Goal: Task Accomplishment & Management: Complete application form

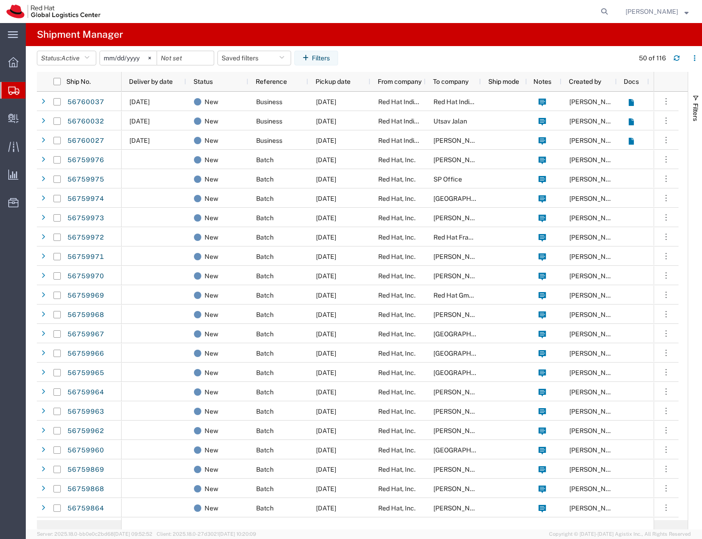
click at [0, 0] on span "Create Shipment" at bounding box center [0, 0] width 0 height 0
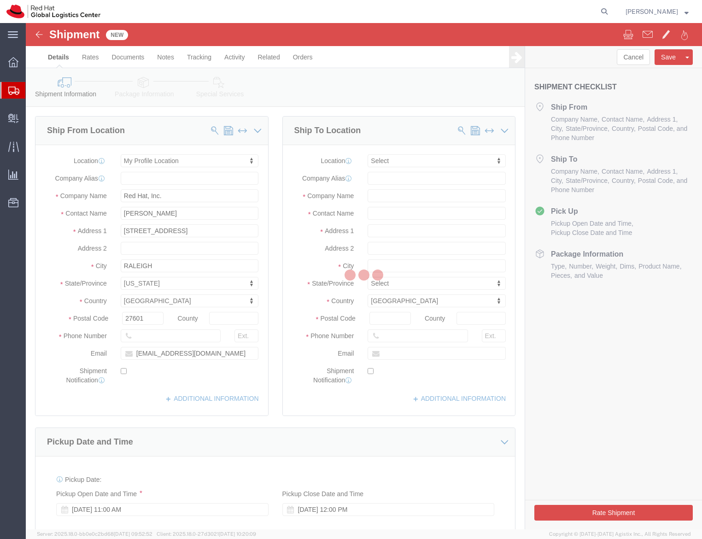
select select
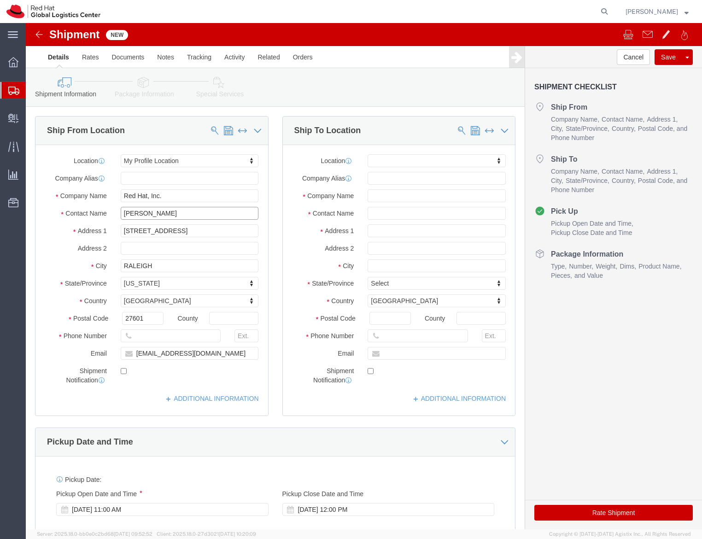
click input "[PERSON_NAME]"
type input "[PERSON_NAME]"
click p "- Red Hat, Inc. - ([PERSON_NAME]) [STREET_ADDRESS]"
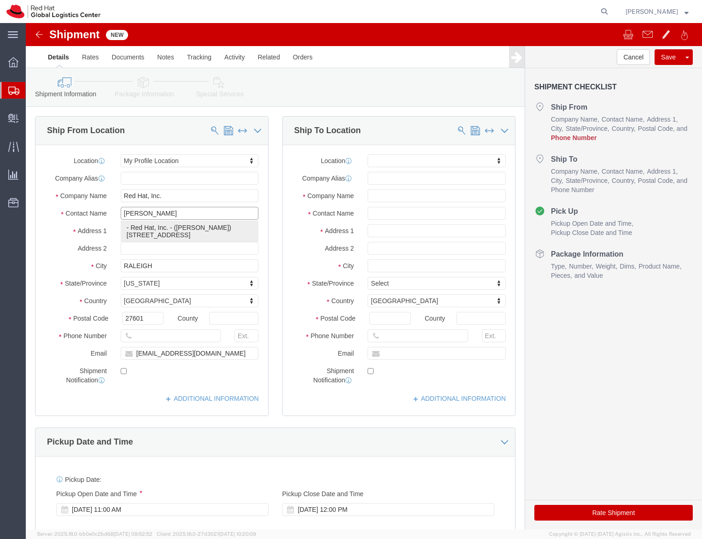
select select "38014"
select select "NC"
type input "[PERSON_NAME]"
click input "text"
type input "1234567890"
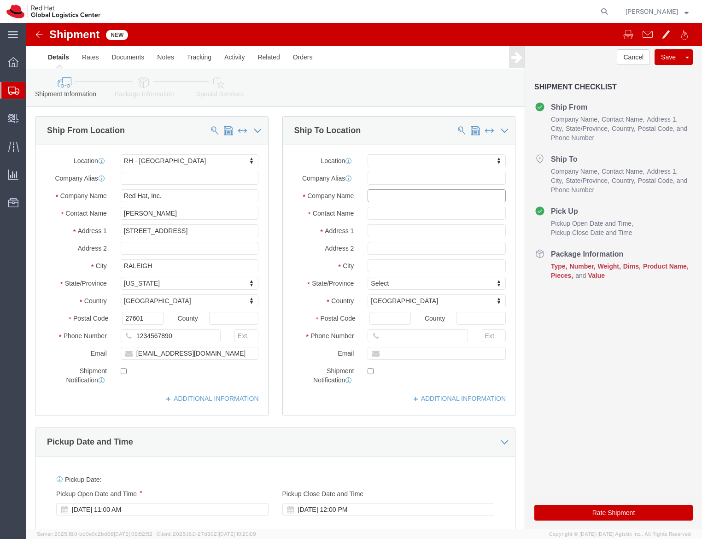
click input "text"
type input "[PERSON_NAME]"
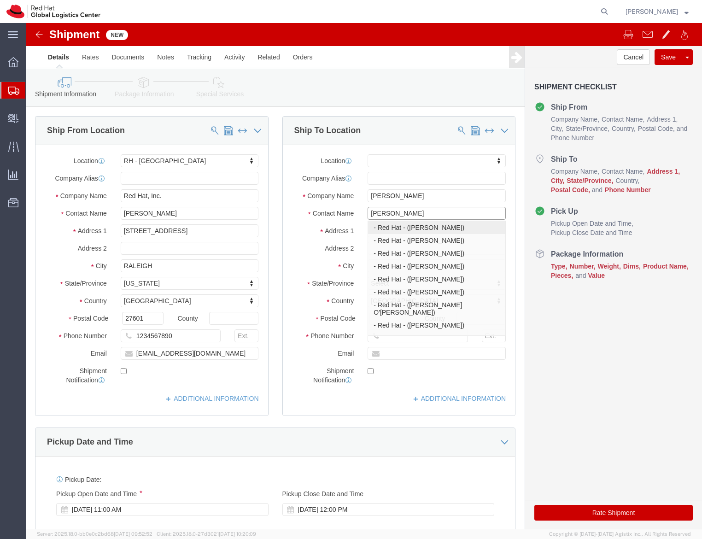
type input "[PERSON_NAME]"
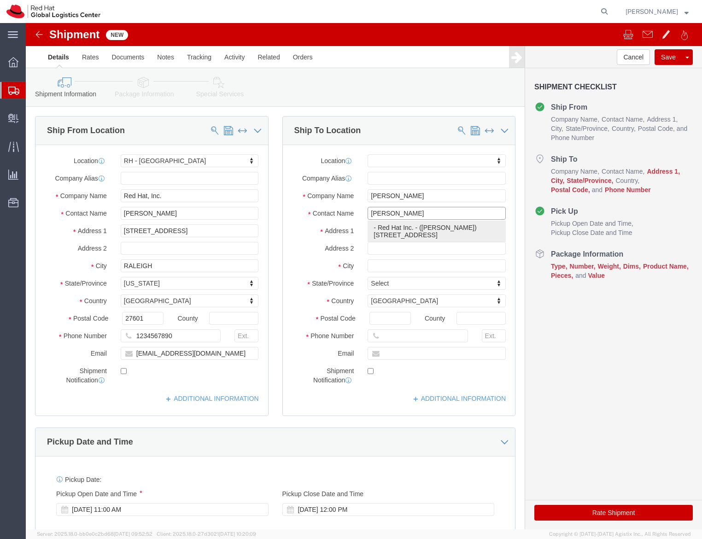
click p "- Red Hat Inc. - ([PERSON_NAME]) [STREET_ADDRESS]"
select select "65011"
select select "MA"
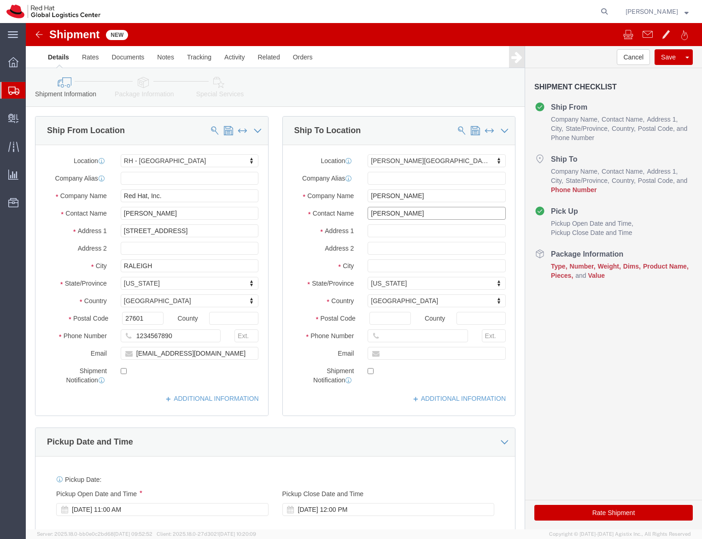
type input "[PERSON_NAME]"
click input "text"
type input "1234567890"
click link "Package Information"
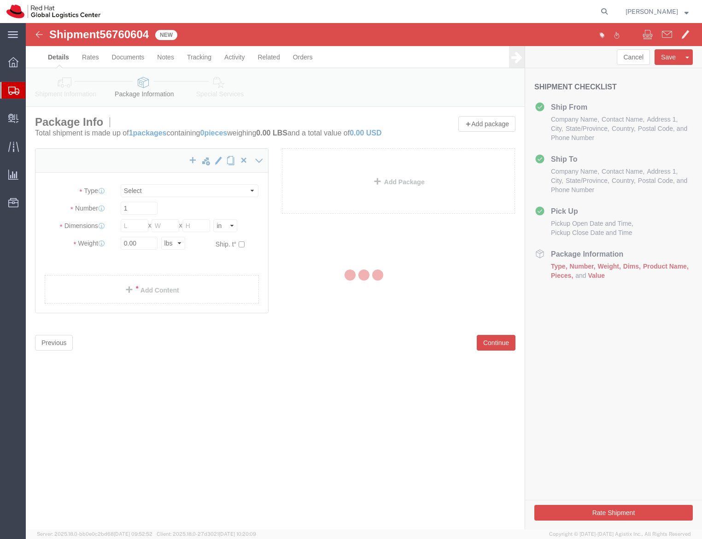
select select
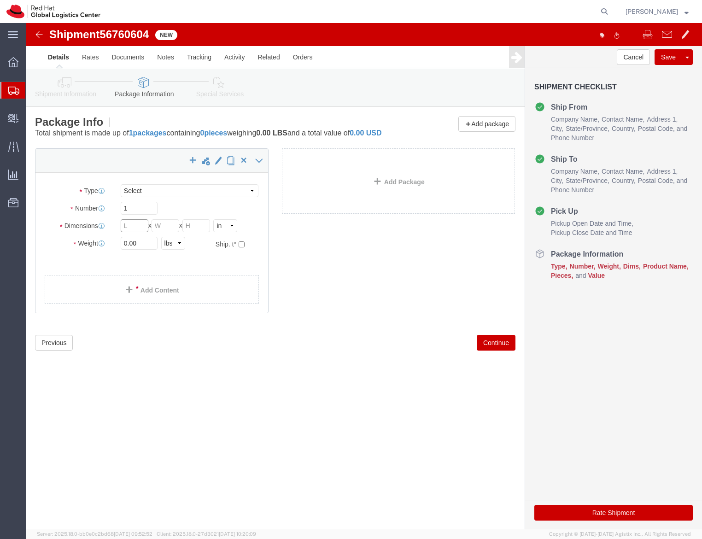
click input "text"
type input "16"
type input "12"
type input "8"
click input "0.00"
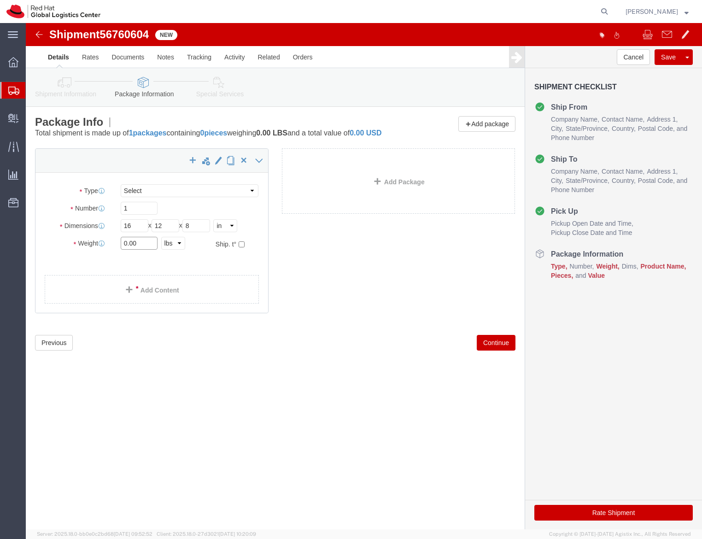
click input "0.00"
click div "Package Type Select Case(s) Crate(s) Envelope Large Box Medium Box PAK Skid(s) …"
click input "16"
type input "18"
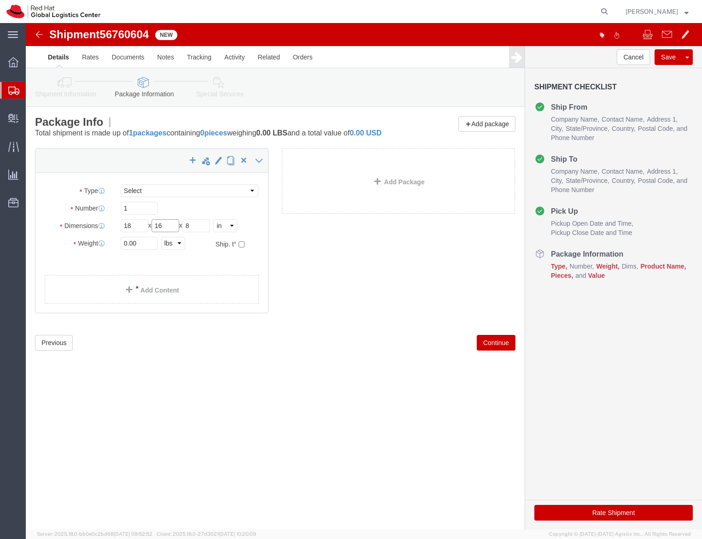
type input "16"
type input "12"
click input "0.00"
type input "13"
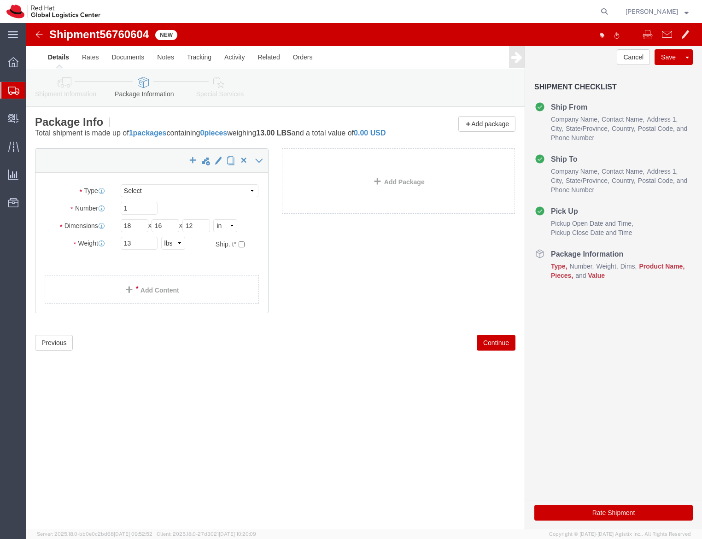
click div "Package Type Select Case(s) Crate(s) Envelope Large Box Medium Box PAK Skid(s) …"
click link "Add Content"
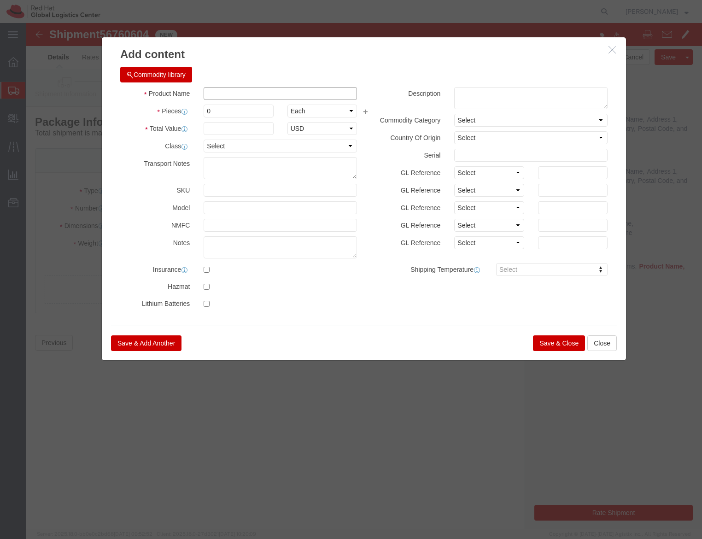
click input "text"
click div
click div "Save & Add Another Save & Close Close"
click button "Close"
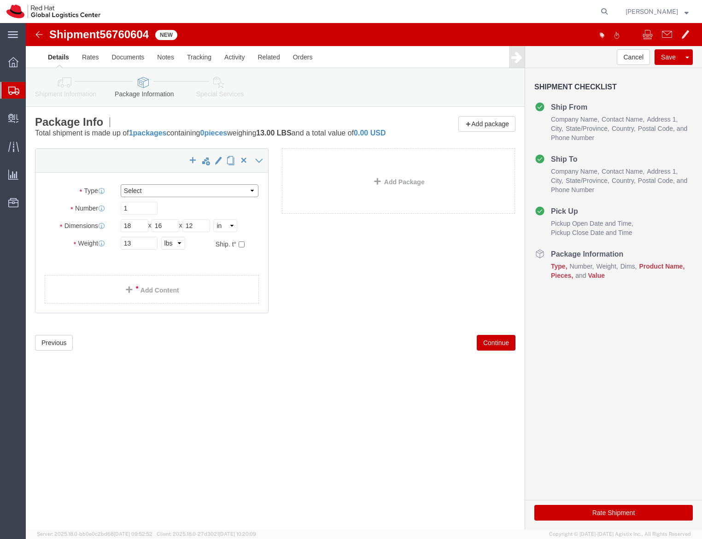
click select "Select Case(s) Crate(s) Envelope Large Box Medium Box PAK Skid(s) Small Box Sma…"
select select "YRPK"
click select "Select Case(s) Crate(s) Envelope Large Box Medium Box PAK Skid(s) Small Box Sma…"
click link "Add Content"
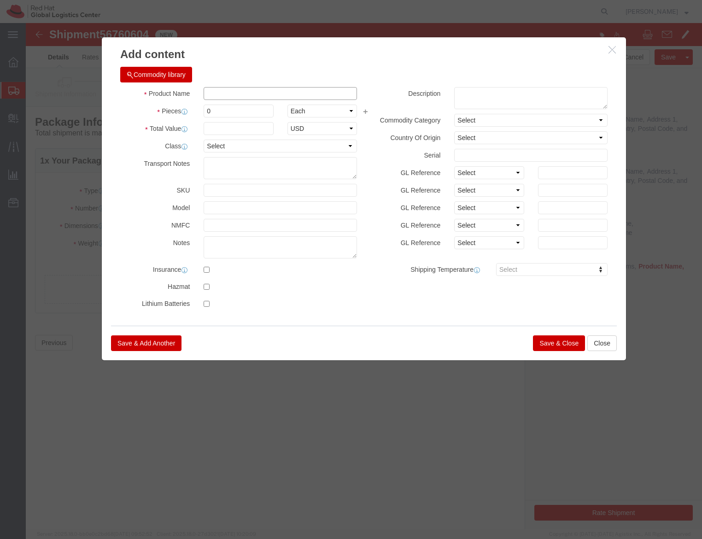
click input "text"
type input "Ipad"
click div "Product Name Ipad Pieces 0 Select Bag Barrels 100Board Feet Bottle Box Blister …"
click input "0"
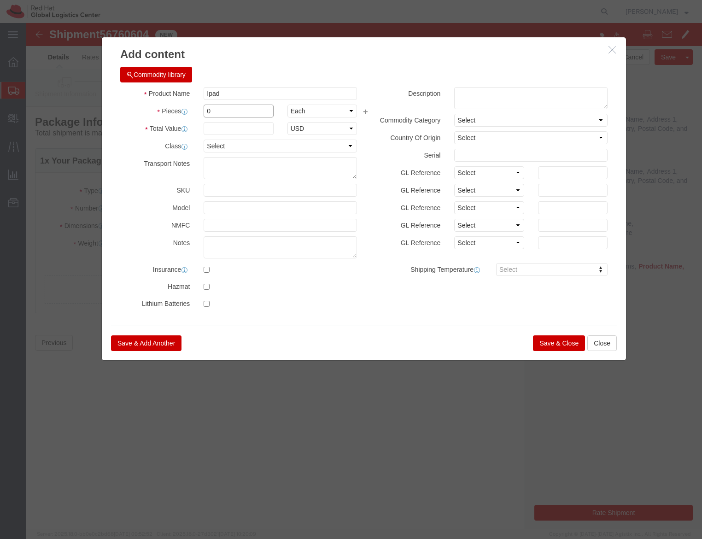
click input "0"
type input "800"
click input "text"
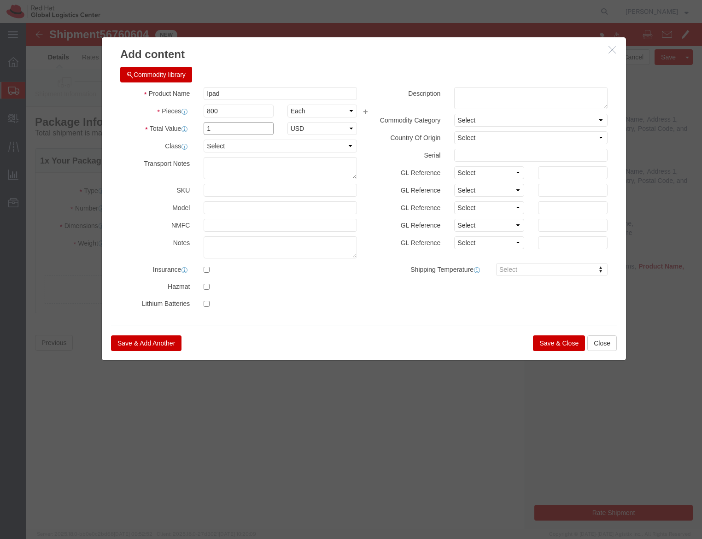
type input "1"
click input "800"
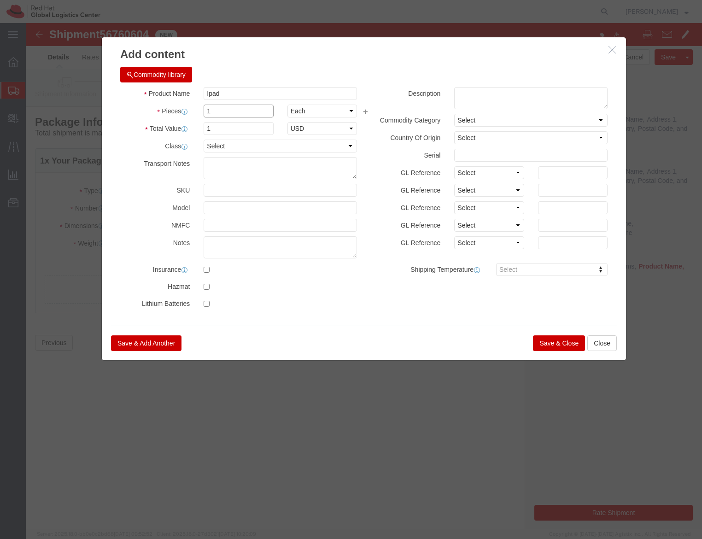
type input "1"
type input "0"
type input "800"
click div "Save & Add Another Save & Close Close"
click button "Save & Close"
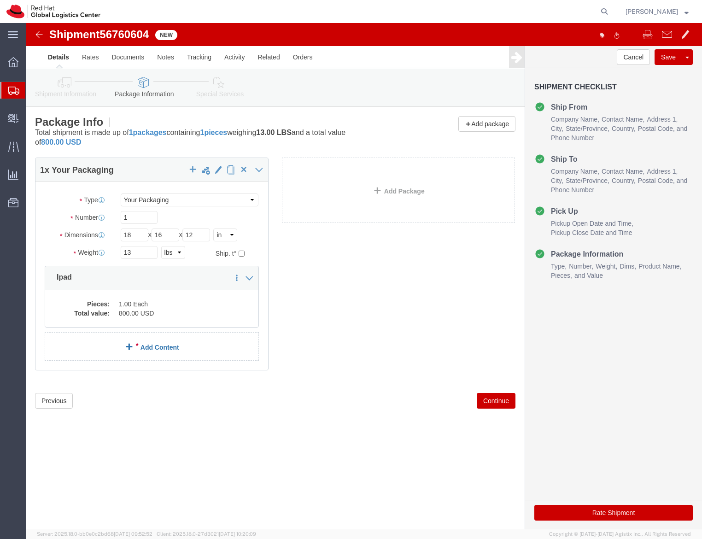
click link "Add Content"
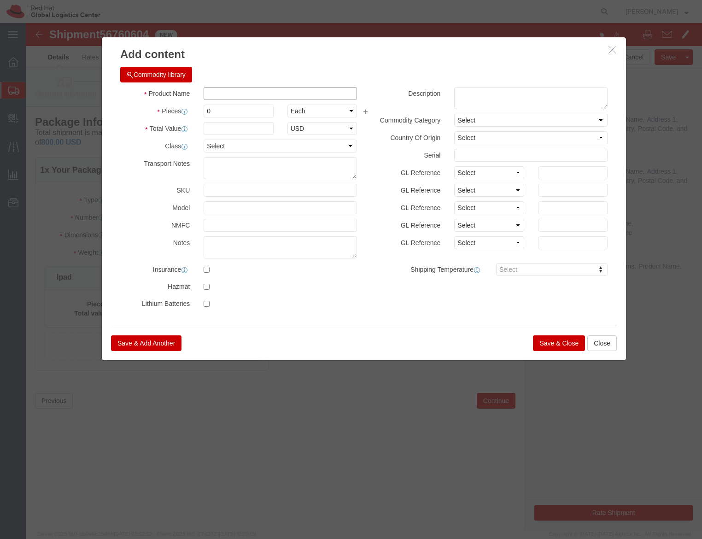
click input "text"
type input "y"
type input "Printer"
type input "1"
type input "500"
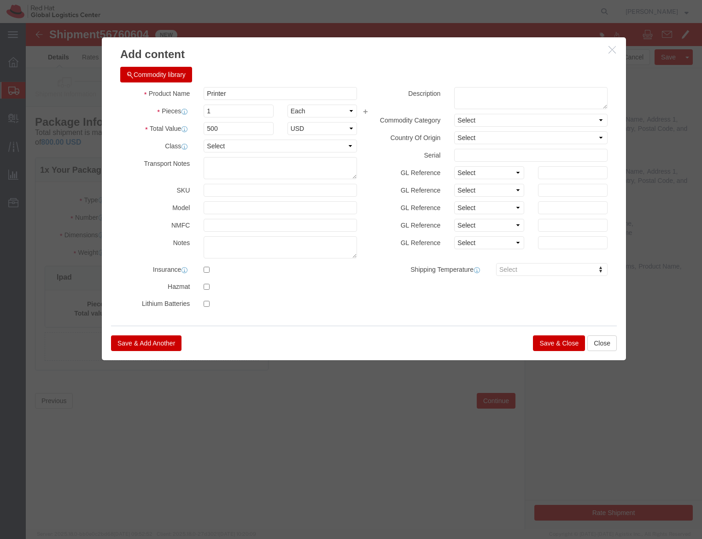
click button "Save & Close"
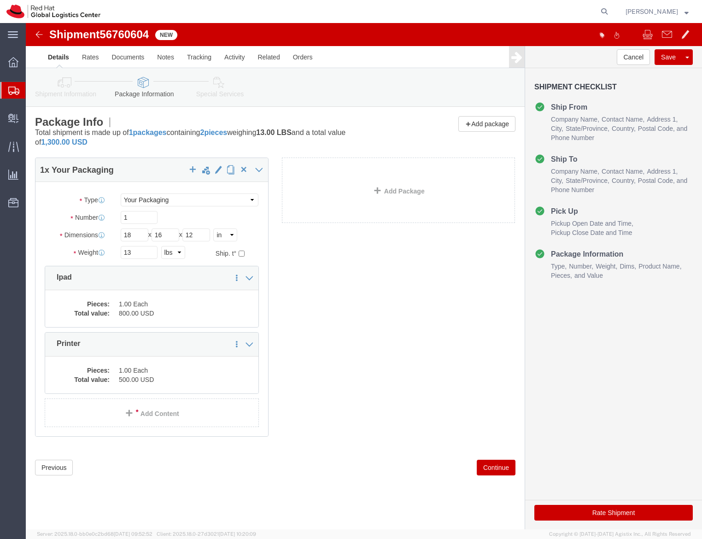
click icon
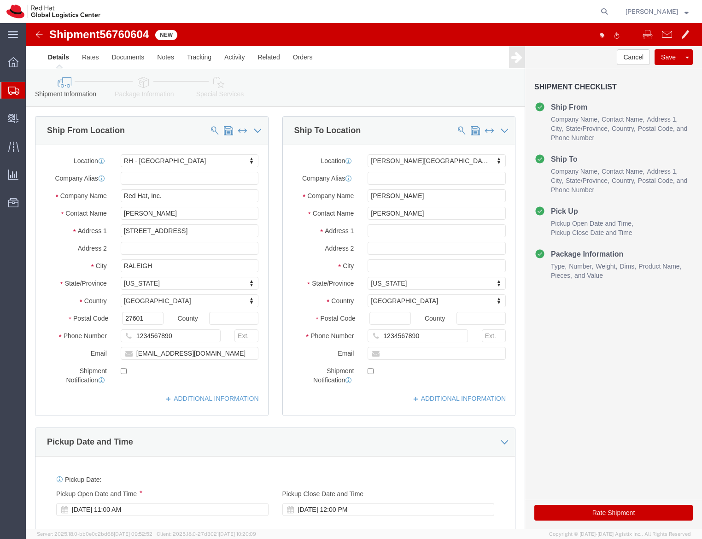
click button "Rate Shipment"
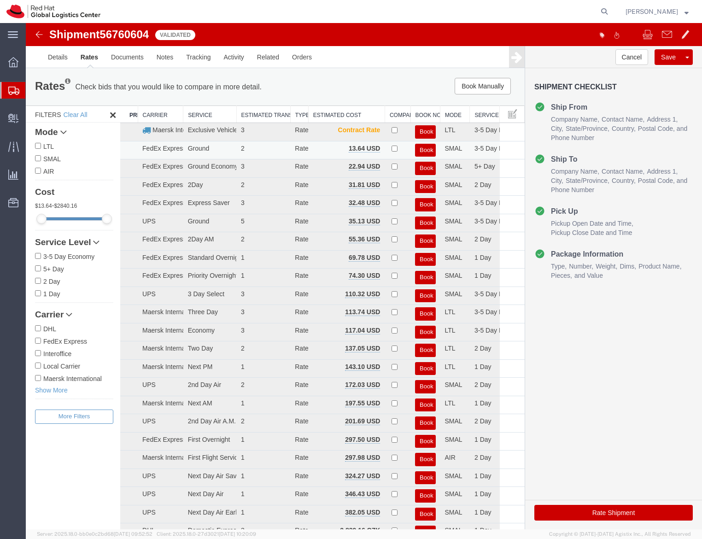
click at [415, 154] on button "Book" at bounding box center [425, 150] width 20 height 13
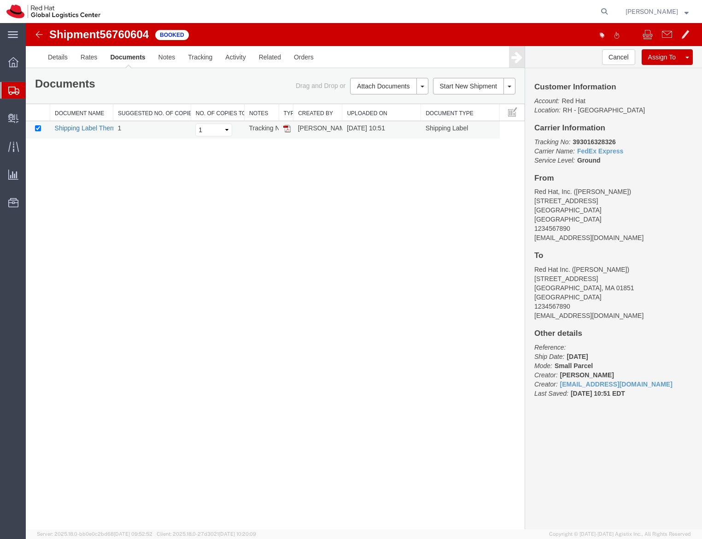
click at [77, 129] on link "Shipping Label Thermal" at bounding box center [89, 127] width 68 height 7
